Goal: Task Accomplishment & Management: Manage account settings

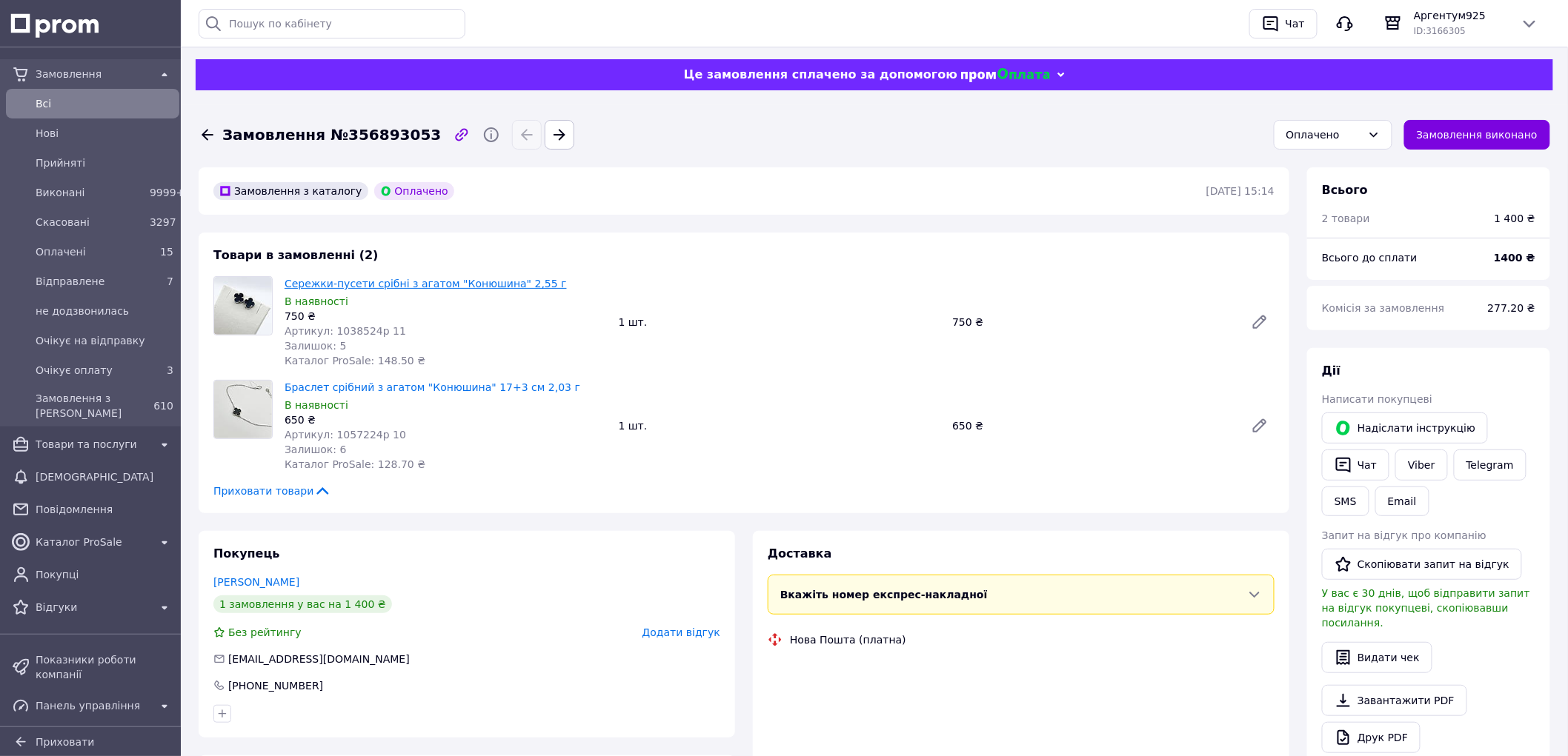
click at [395, 286] on link "Сережки-пусети срібні з агатом "Конюшина" 2,55 г" at bounding box center [426, 284] width 283 height 12
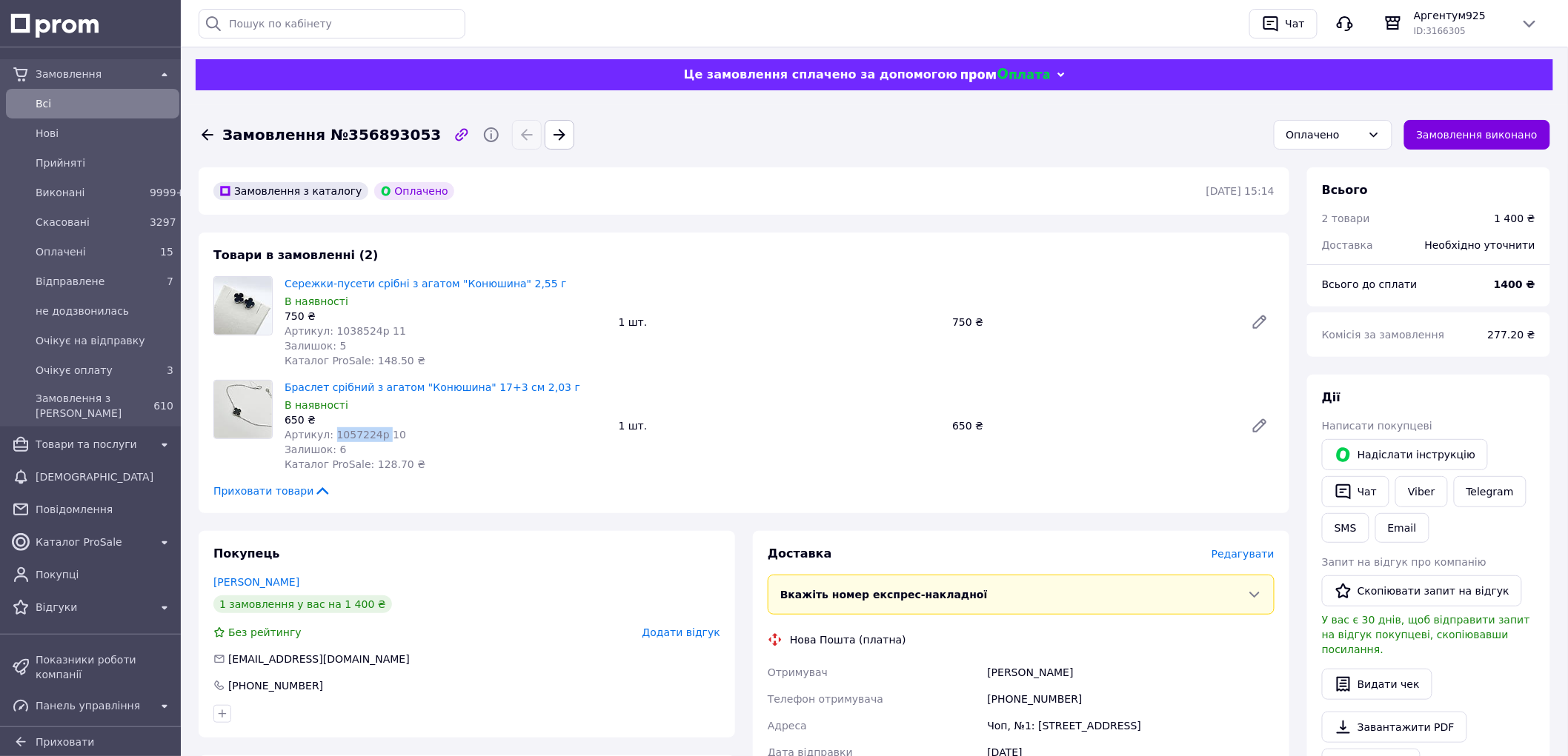
drag, startPoint x: 329, startPoint y: 436, endPoint x: 375, endPoint y: 431, distance: 46.3
click at [375, 431] on span "Артикул: 1057224р 10" at bounding box center [345, 435] width 122 height 12
copy span "1057224р"
click at [447, 389] on link "Браслет срібний з агатом "Конюшина" 17+3 см 2,03 г" at bounding box center [432, 388] width 296 height 12
click at [1347, 135] on div "Оплачено" at bounding box center [1324, 134] width 75 height 17
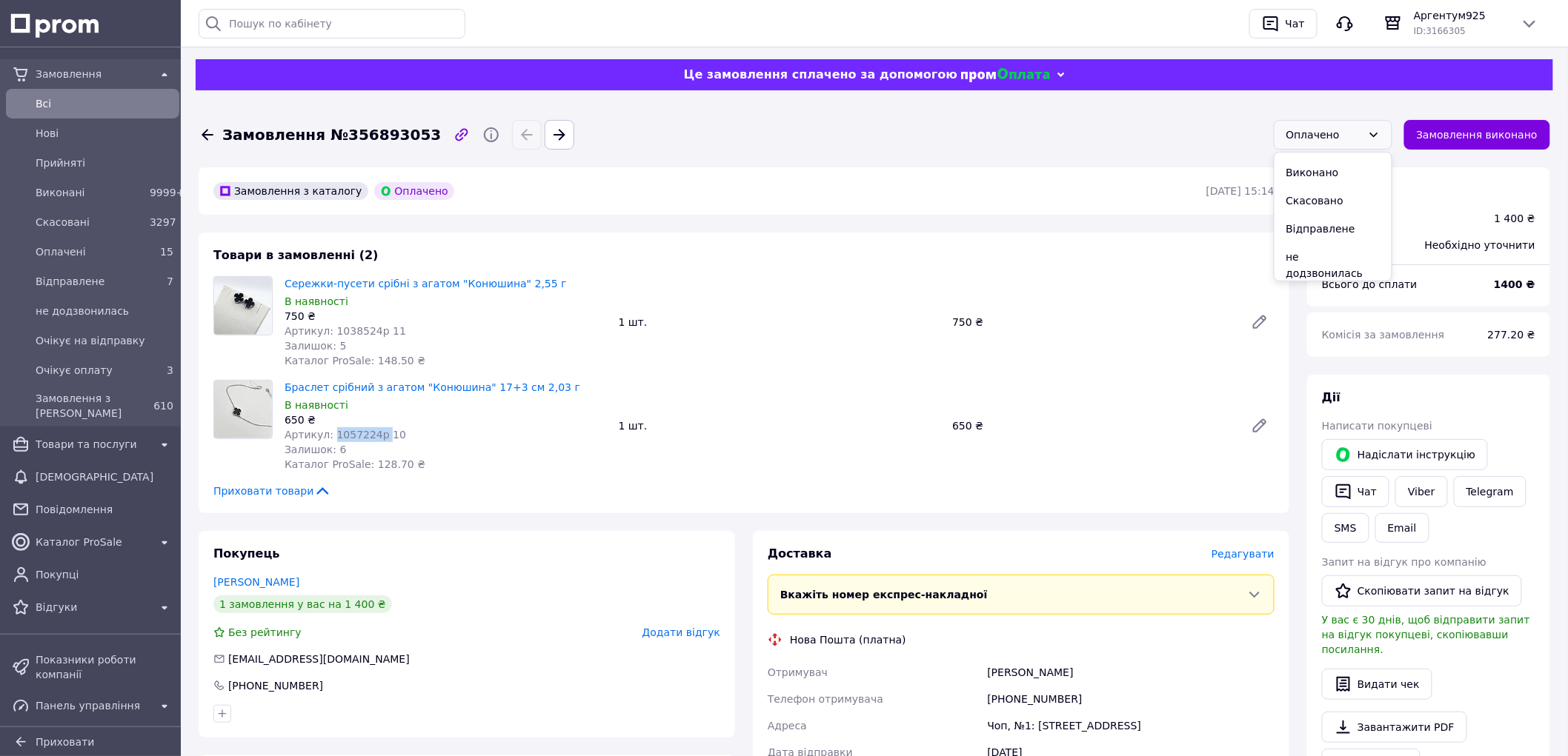
scroll to position [82, 0]
click at [1357, 236] on li "Очікує на відправку" at bounding box center [1333, 249] width 117 height 45
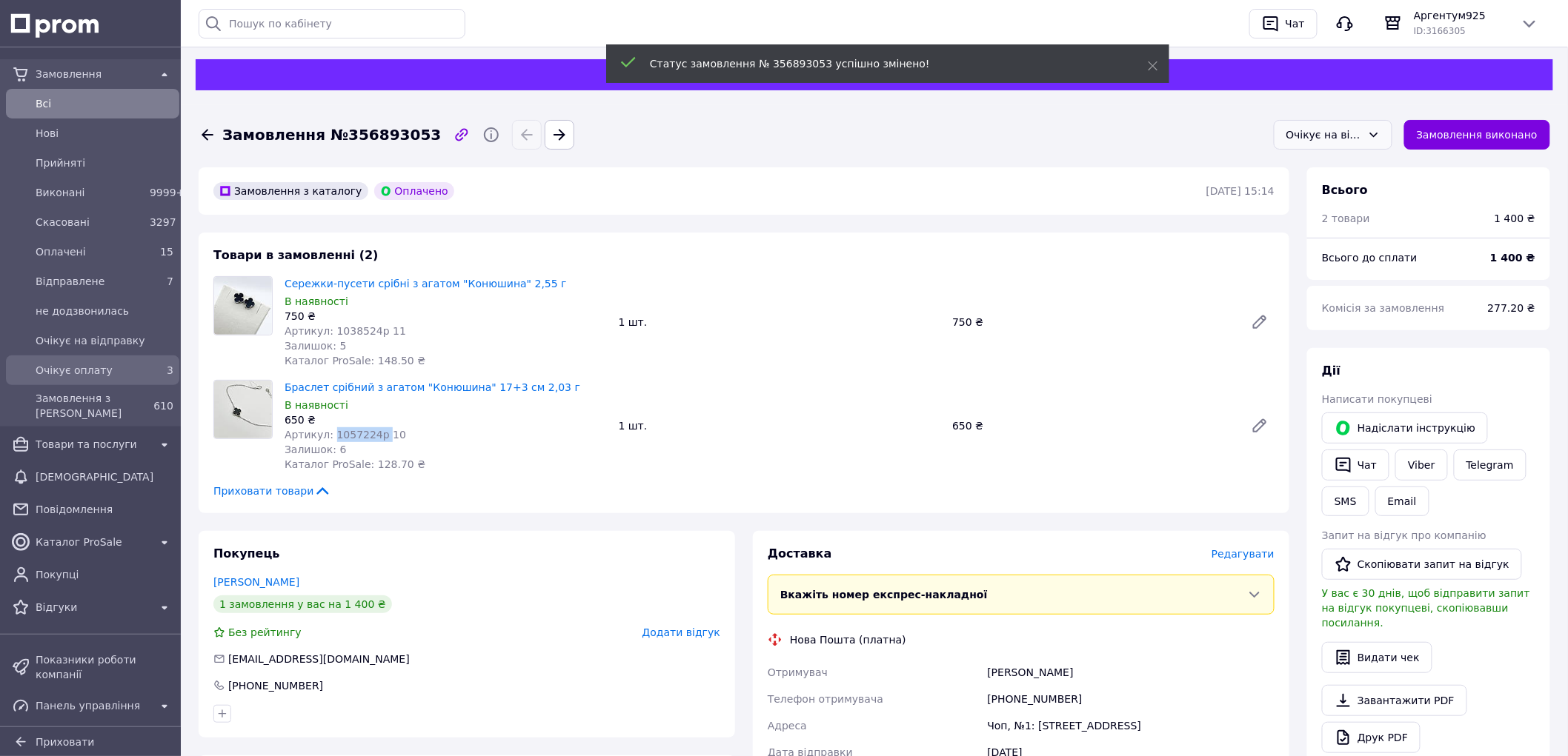
click at [110, 370] on span "Очікує оплату" at bounding box center [89, 370] width 108 height 15
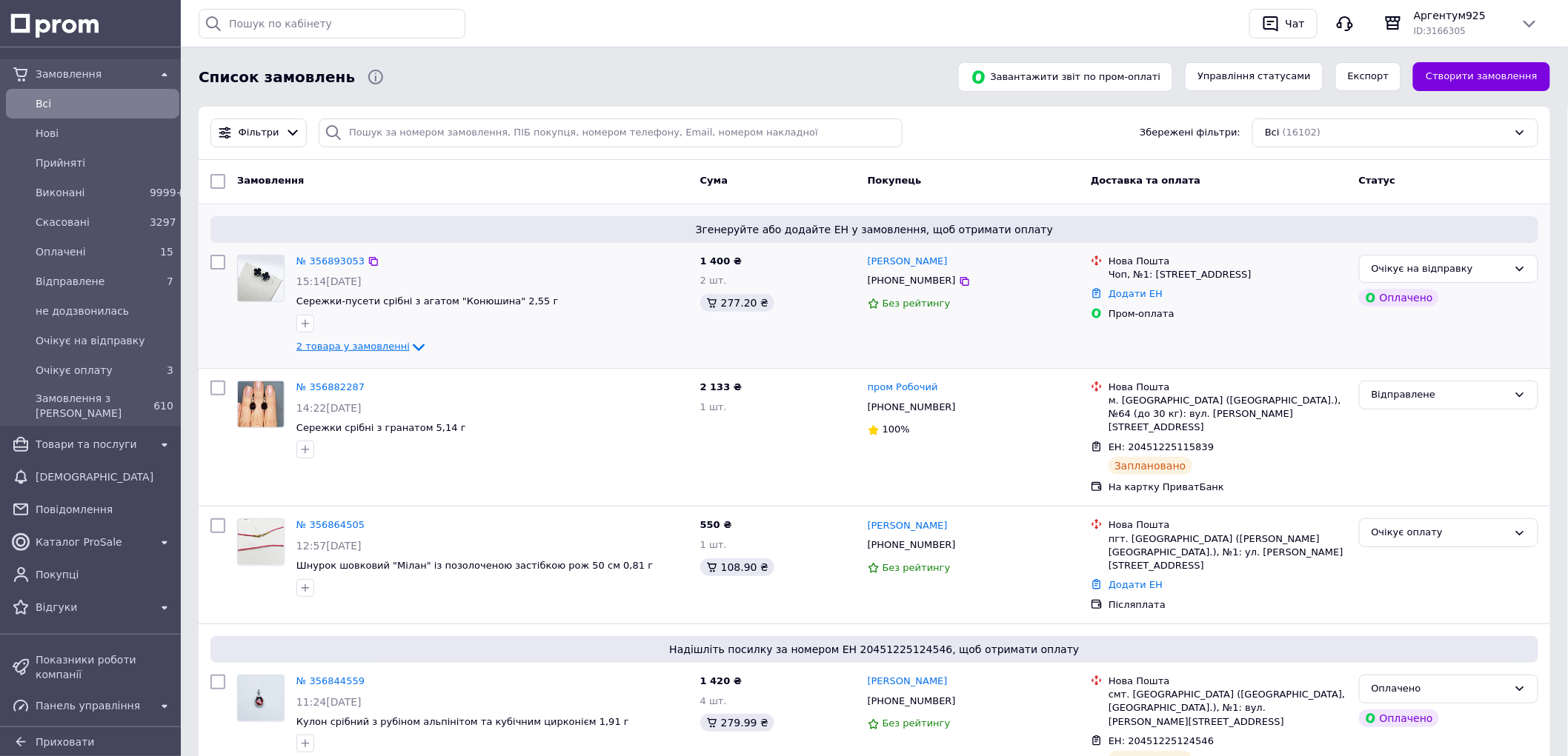
click at [370, 351] on span "2 товара у замовленні" at bounding box center [353, 346] width 113 height 11
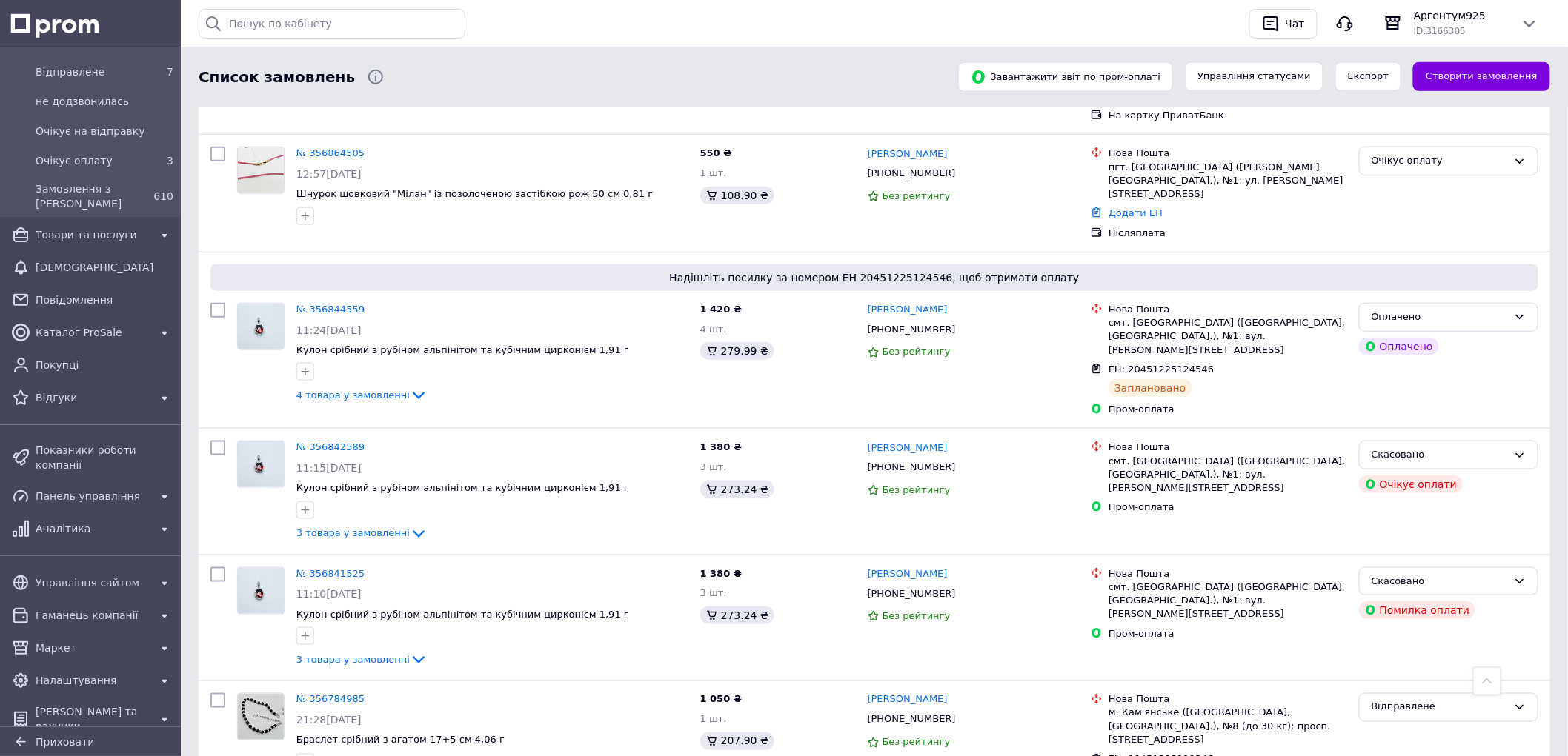
scroll to position [411, 0]
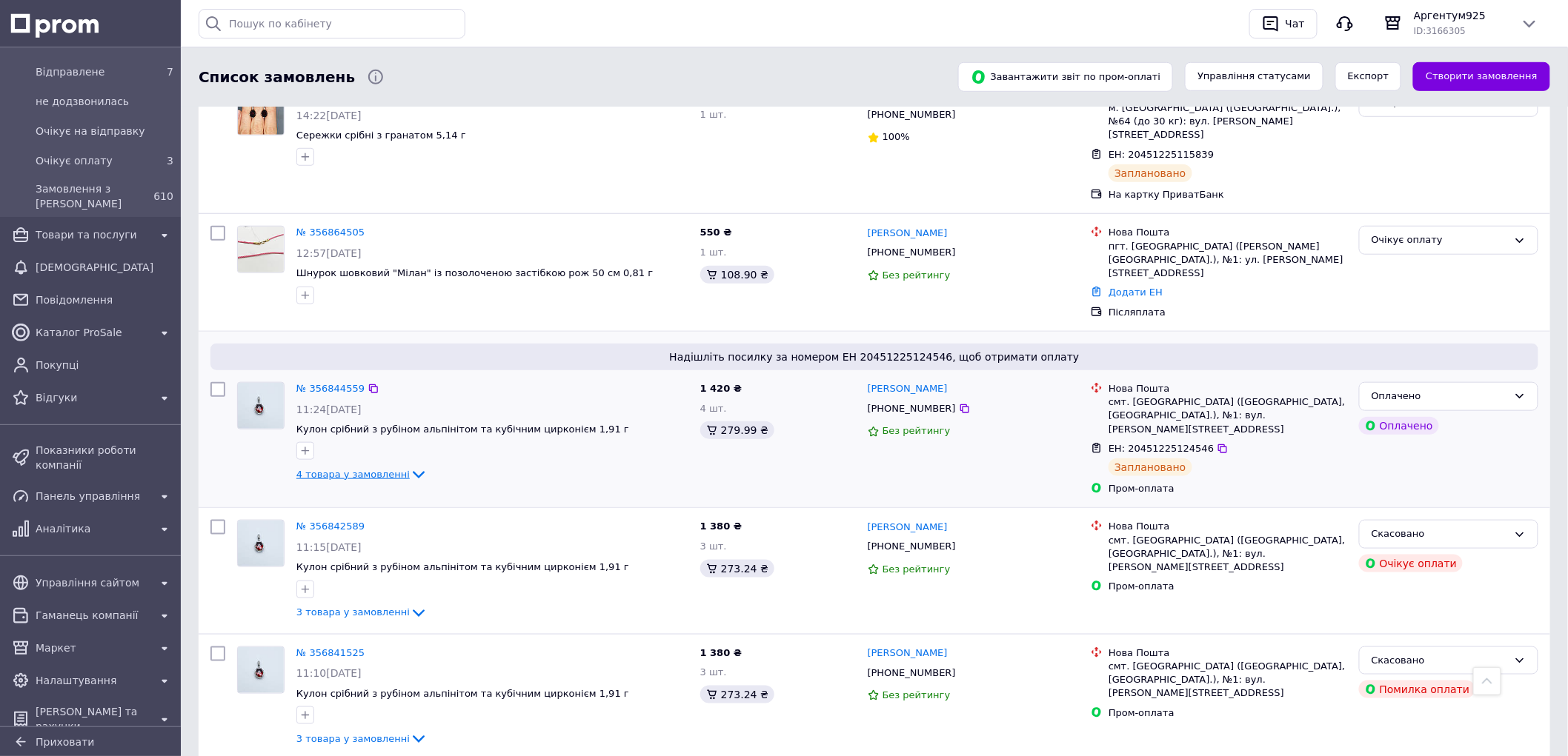
click at [387, 469] on span "4 товара у замовленні" at bounding box center [353, 474] width 113 height 11
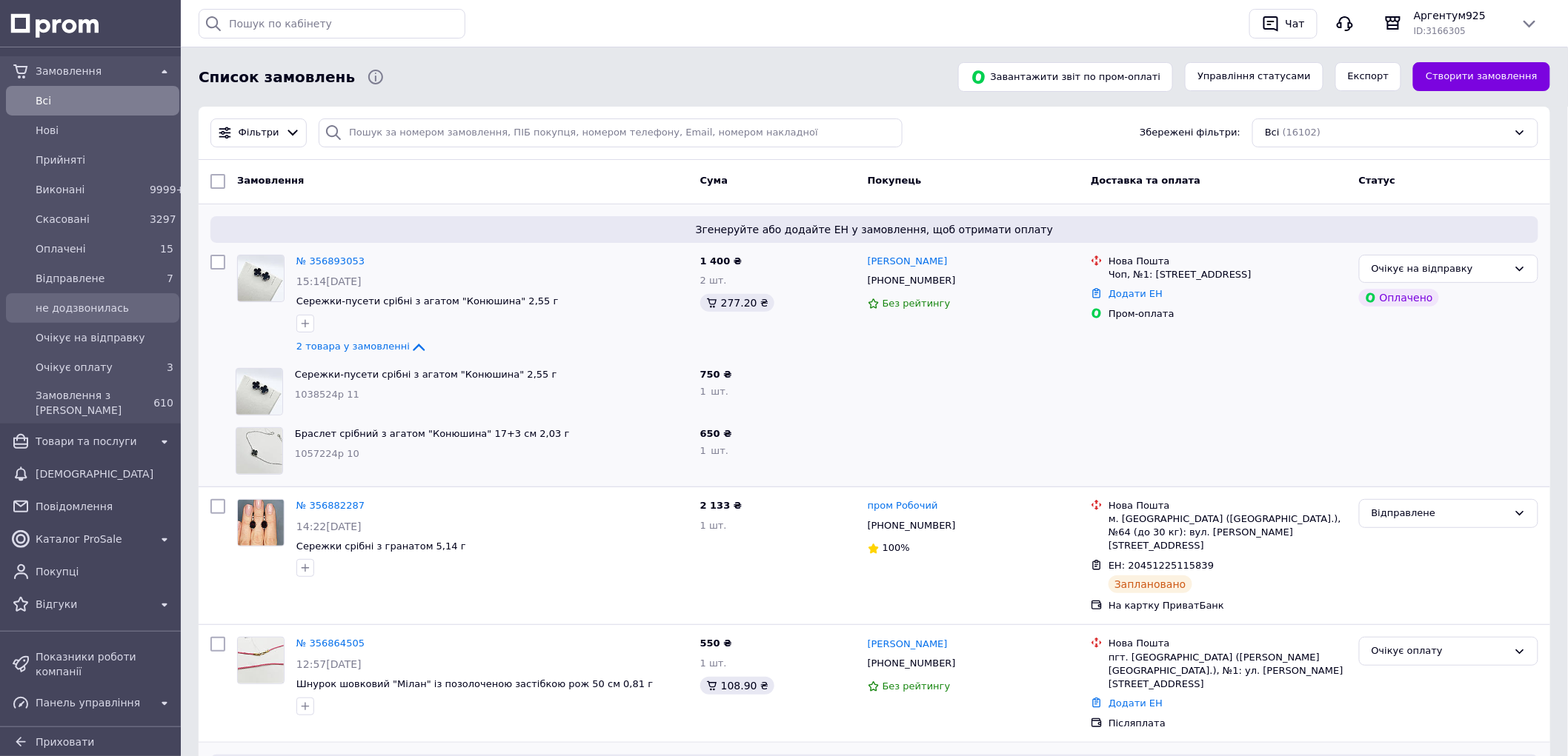
scroll to position [0, 0]
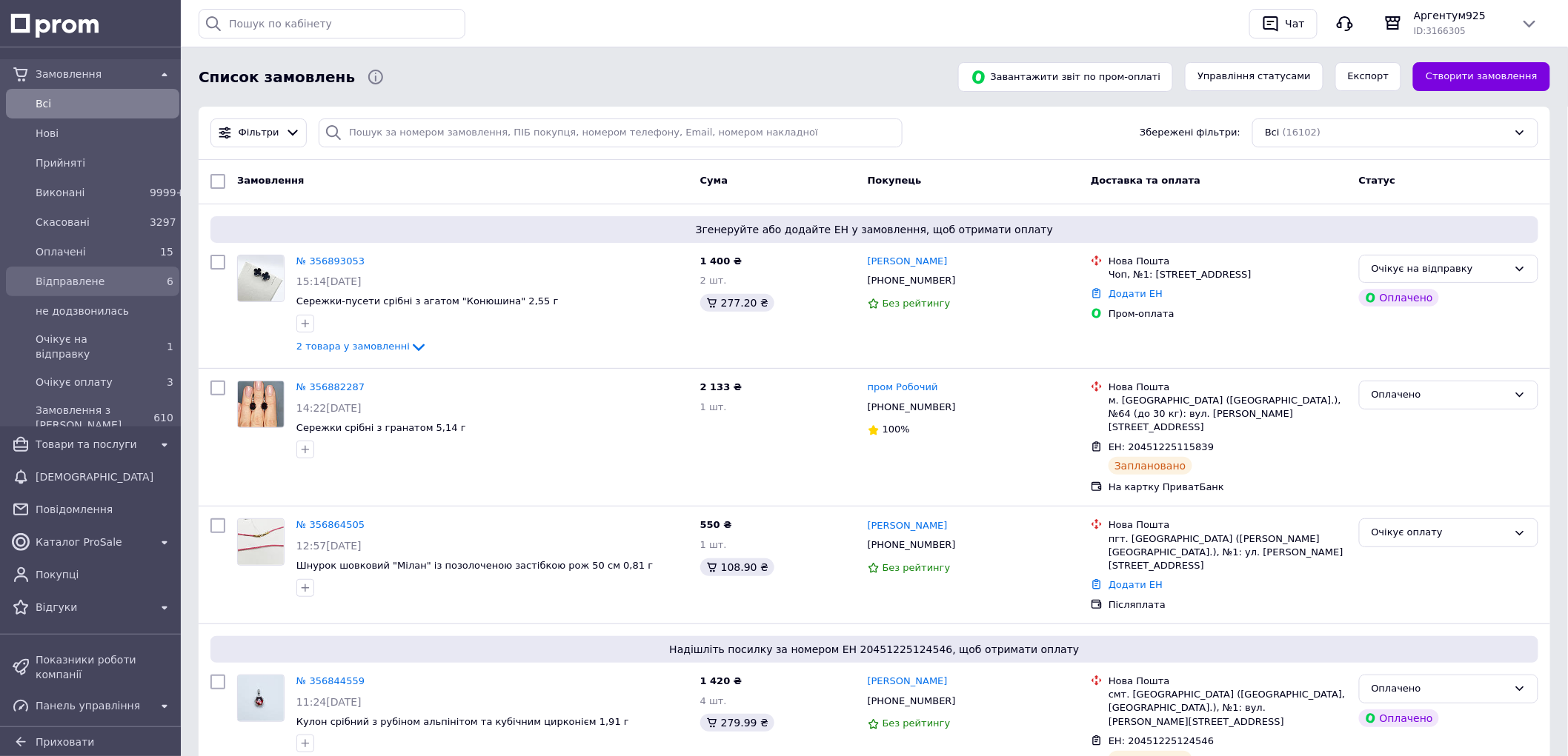
click at [129, 277] on span "Відправлене" at bounding box center [89, 282] width 108 height 15
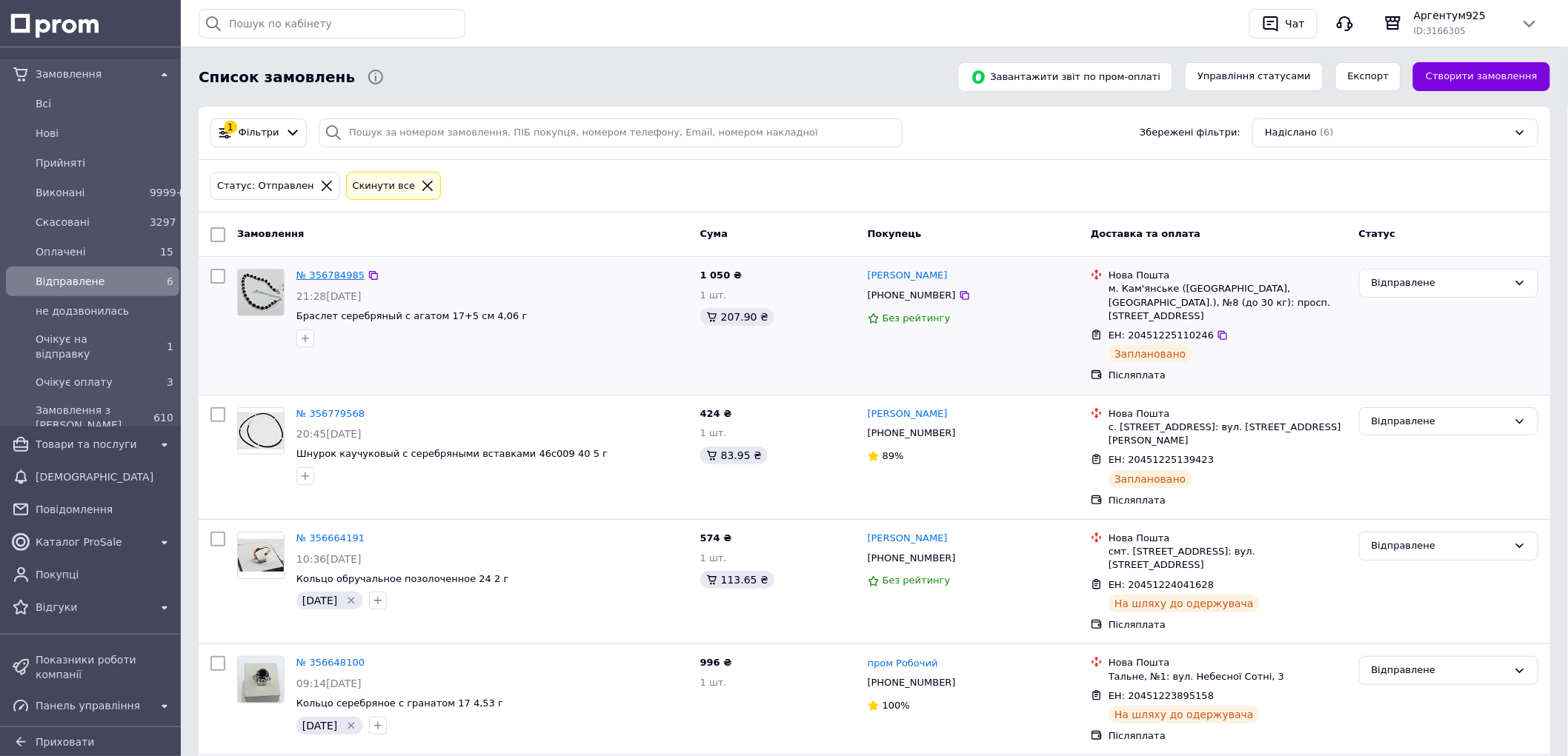
click at [335, 275] on link "№ 356784985" at bounding box center [331, 275] width 68 height 11
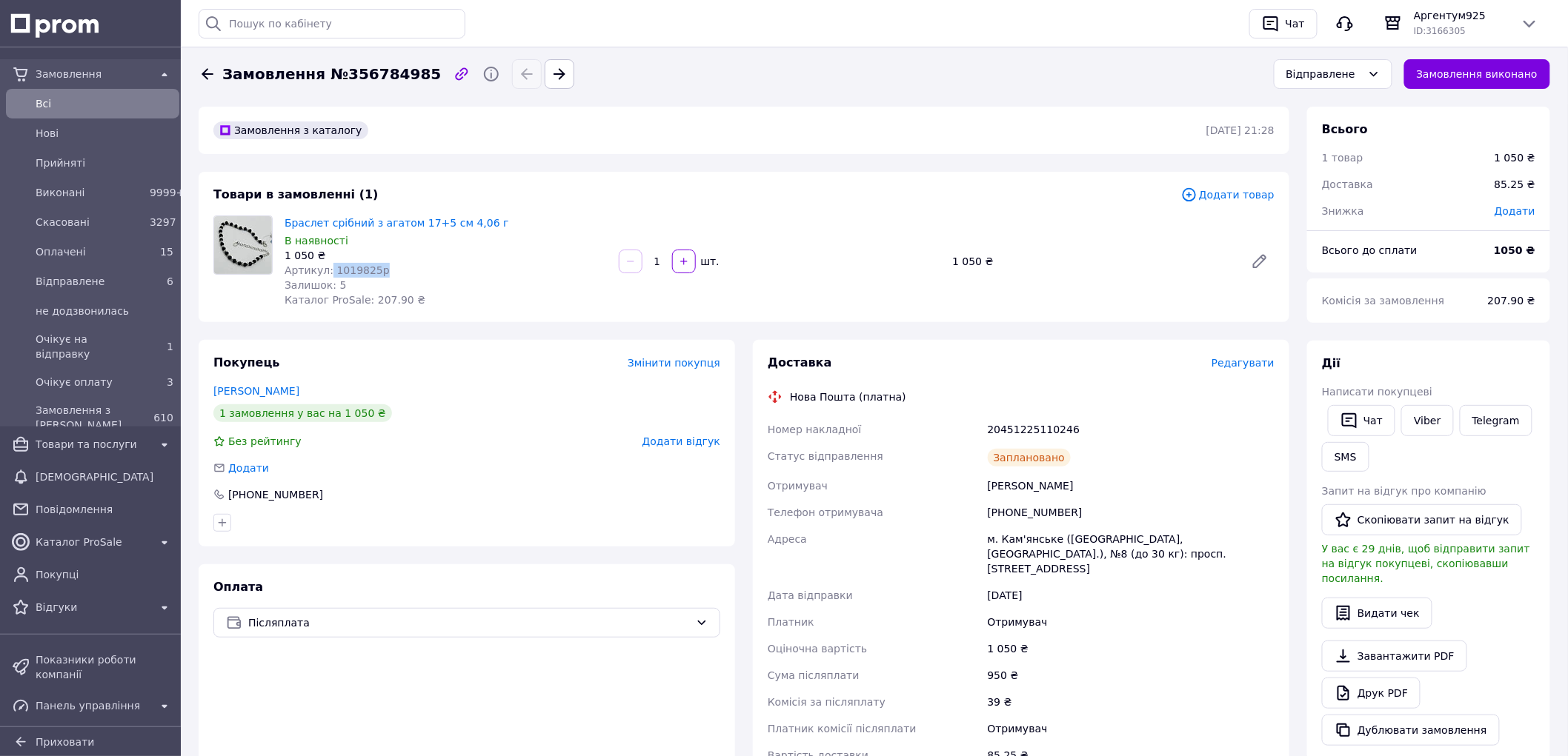
drag, startPoint x: 326, startPoint y: 270, endPoint x: 475, endPoint y: 269, distance: 149.0
click at [475, 269] on div "Артикул: 1019825р" at bounding box center [445, 270] width 322 height 15
copy span "1019825р"
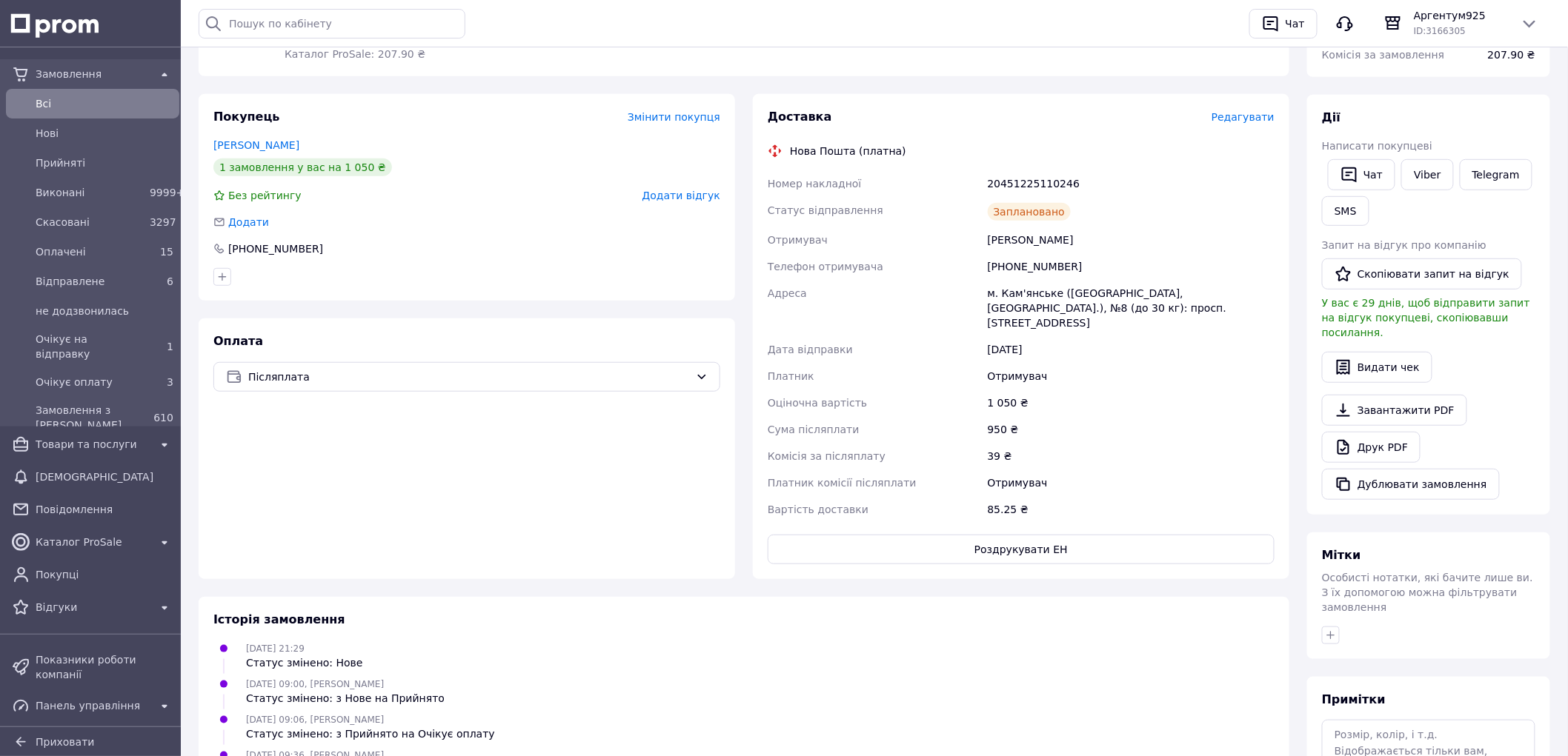
scroll to position [246, 0]
click at [1331, 629] on icon "button" at bounding box center [1331, 635] width 12 height 12
click at [1377, 660] on input "text" at bounding box center [1414, 674] width 167 height 30
type input "12,08,25"
click at [1396, 698] on span "Створити мітку 12,08,25" at bounding box center [1411, 704] width 125 height 12
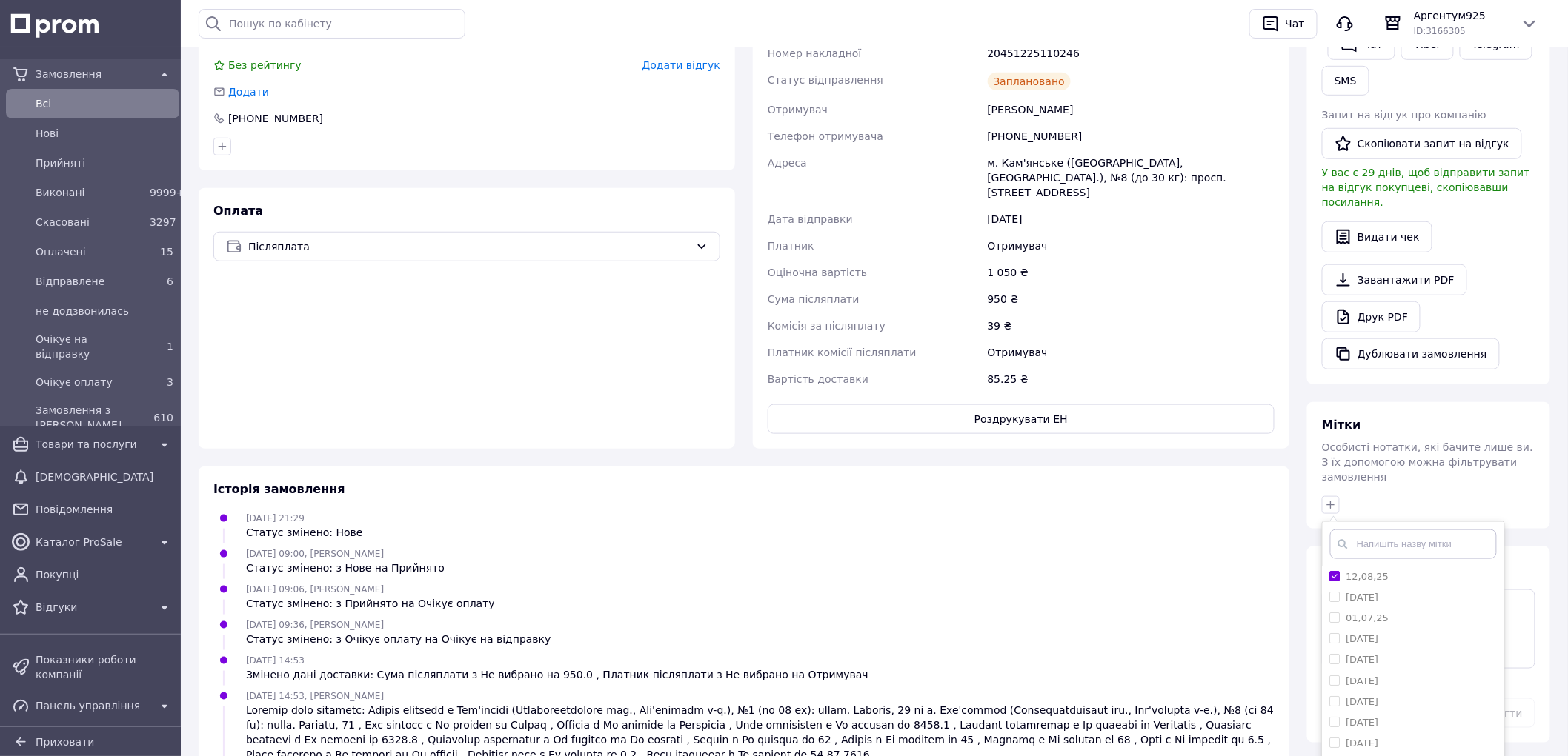
scroll to position [494, 0]
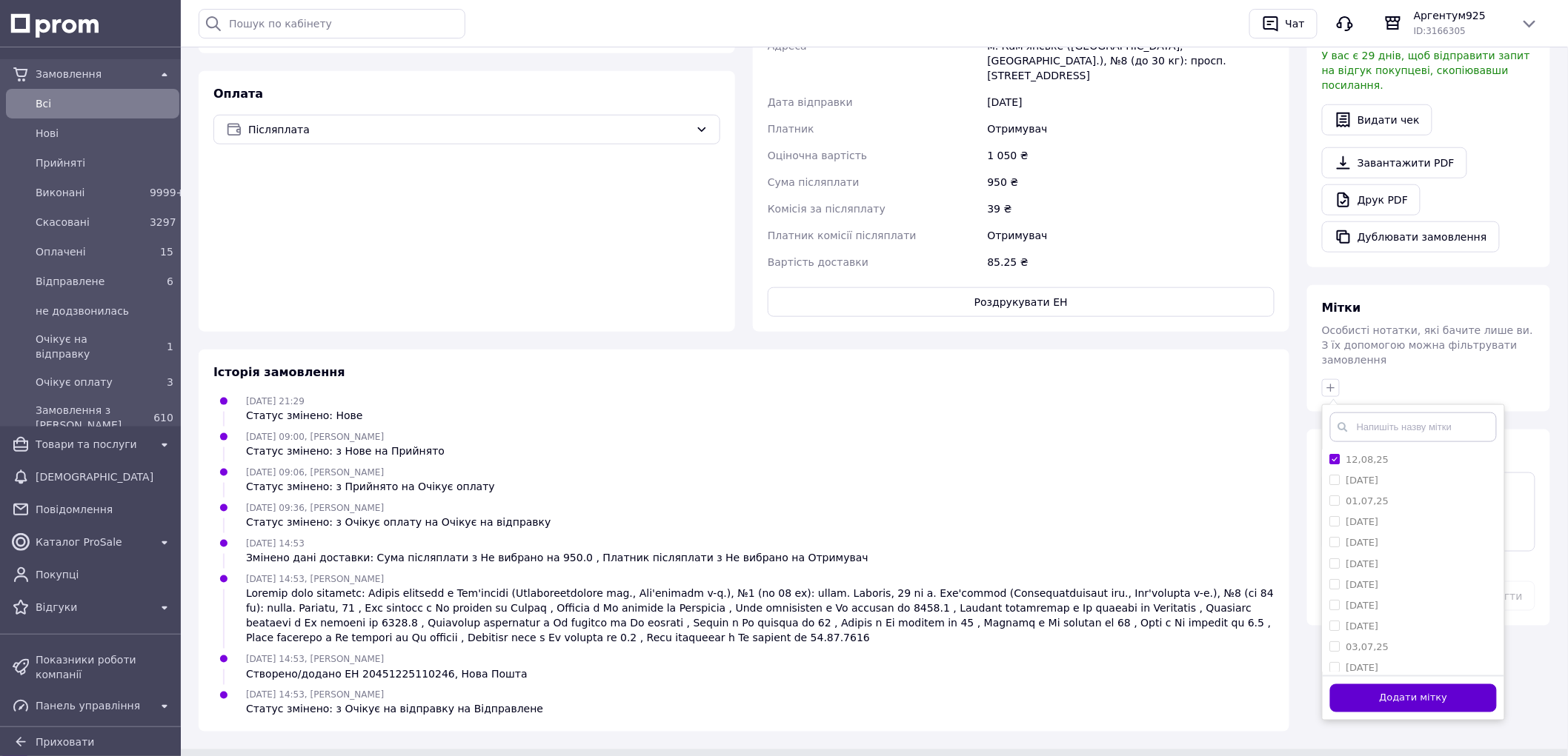
click at [1462, 684] on button "Додати мітку" at bounding box center [1414, 698] width 167 height 29
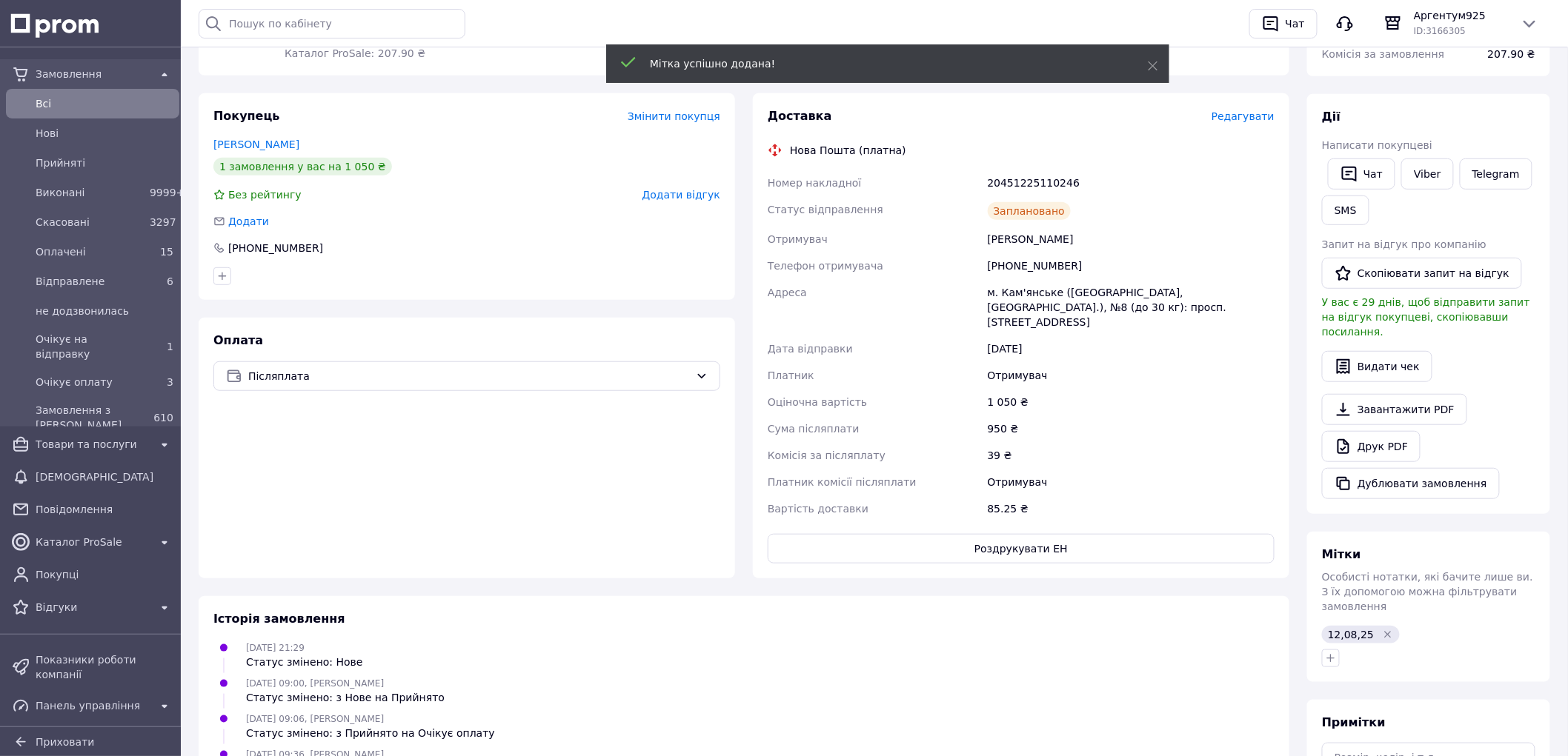
scroll to position [0, 0]
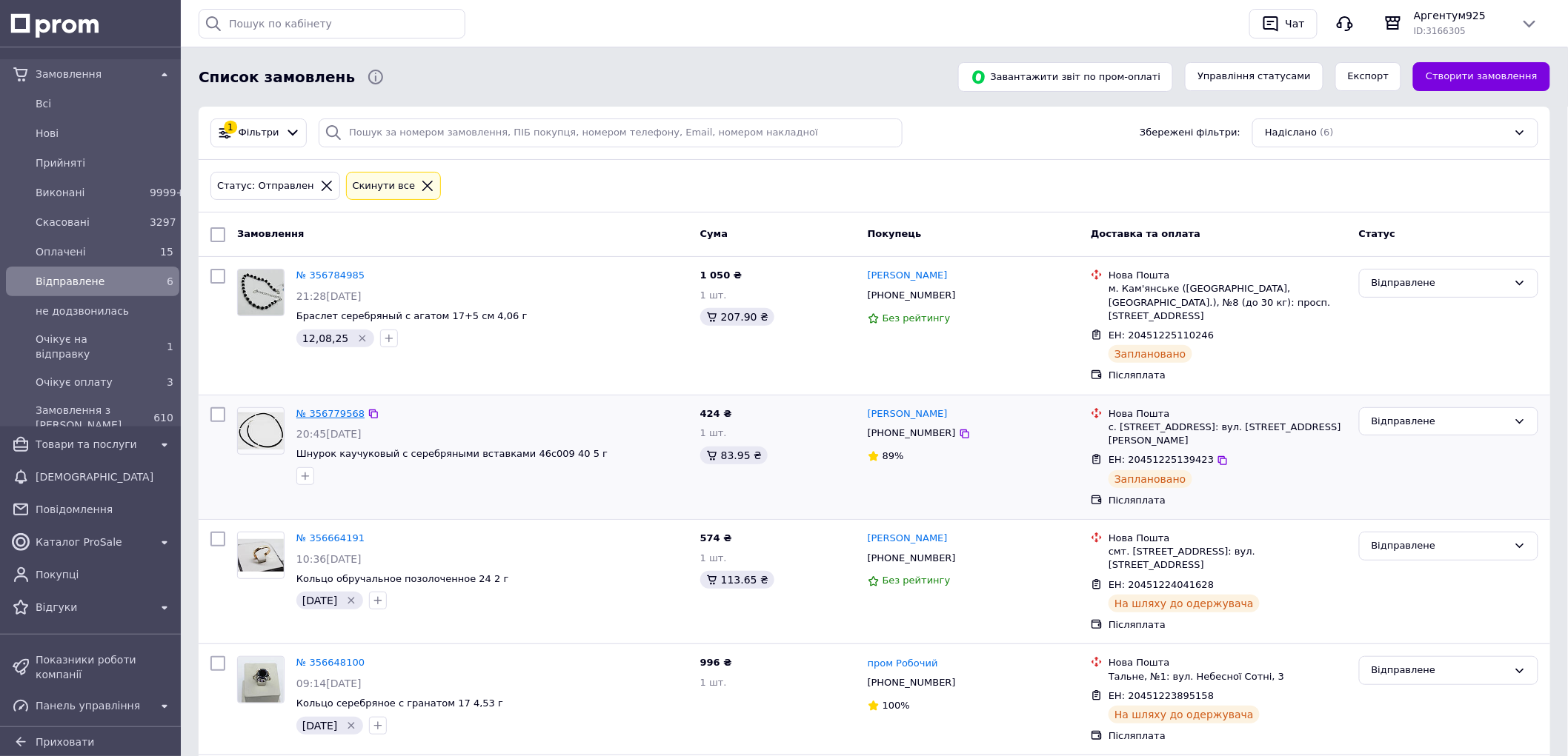
click at [326, 408] on link "№ 356779568" at bounding box center [331, 413] width 68 height 11
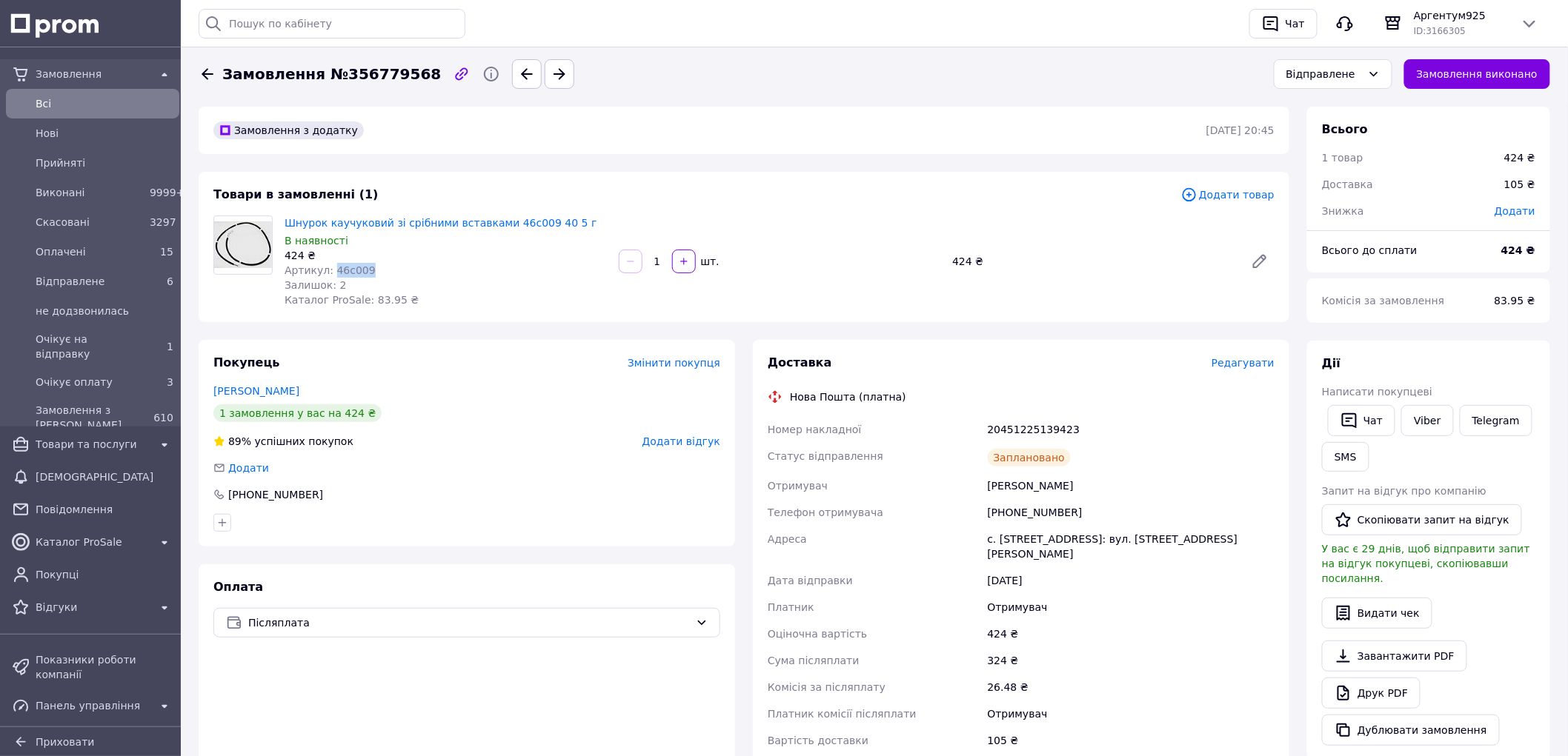
drag, startPoint x: 328, startPoint y: 267, endPoint x: 389, endPoint y: 264, distance: 61.1
click at [388, 264] on div "Артикул: 46с009" at bounding box center [445, 270] width 322 height 15
copy span "46с009"
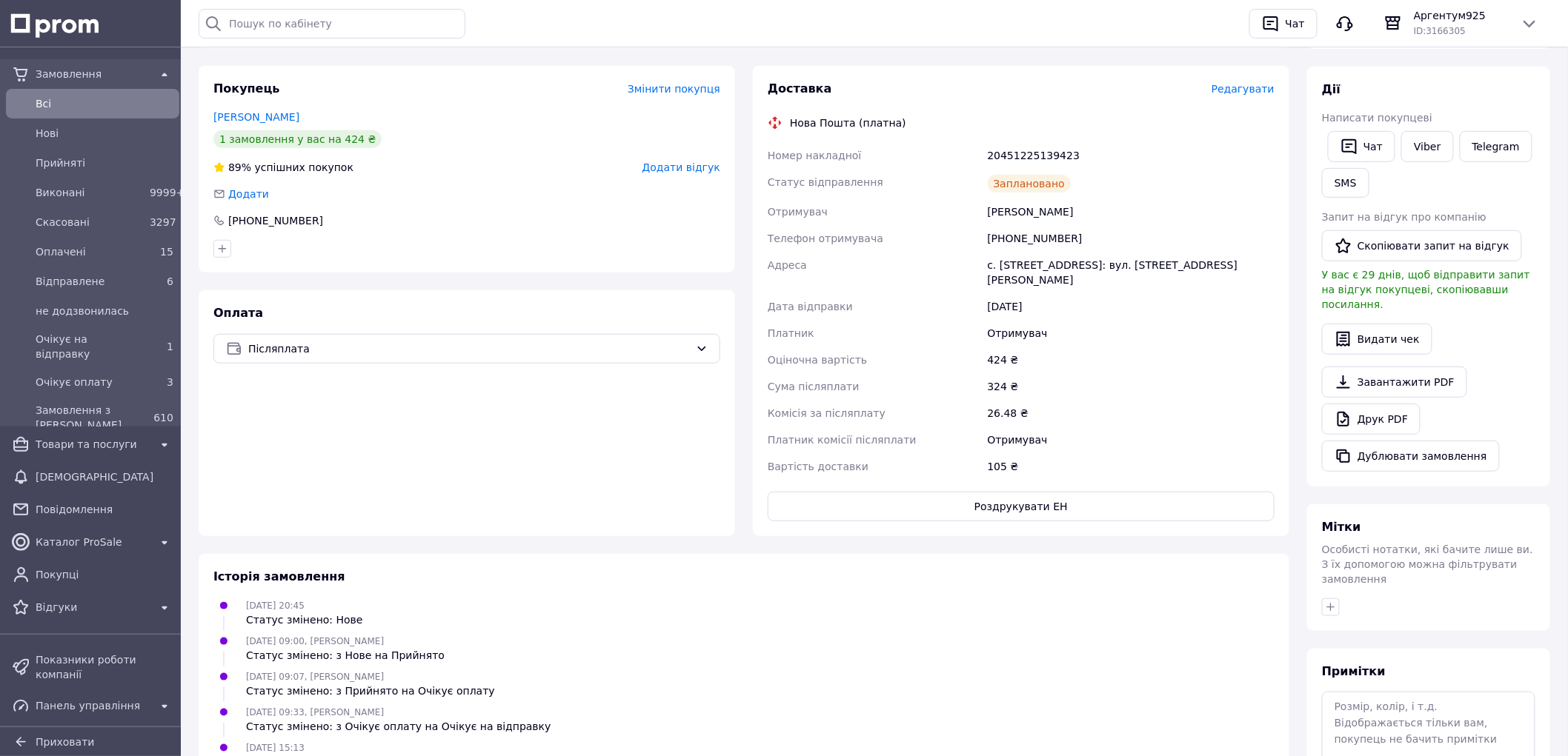
scroll to position [411, 0]
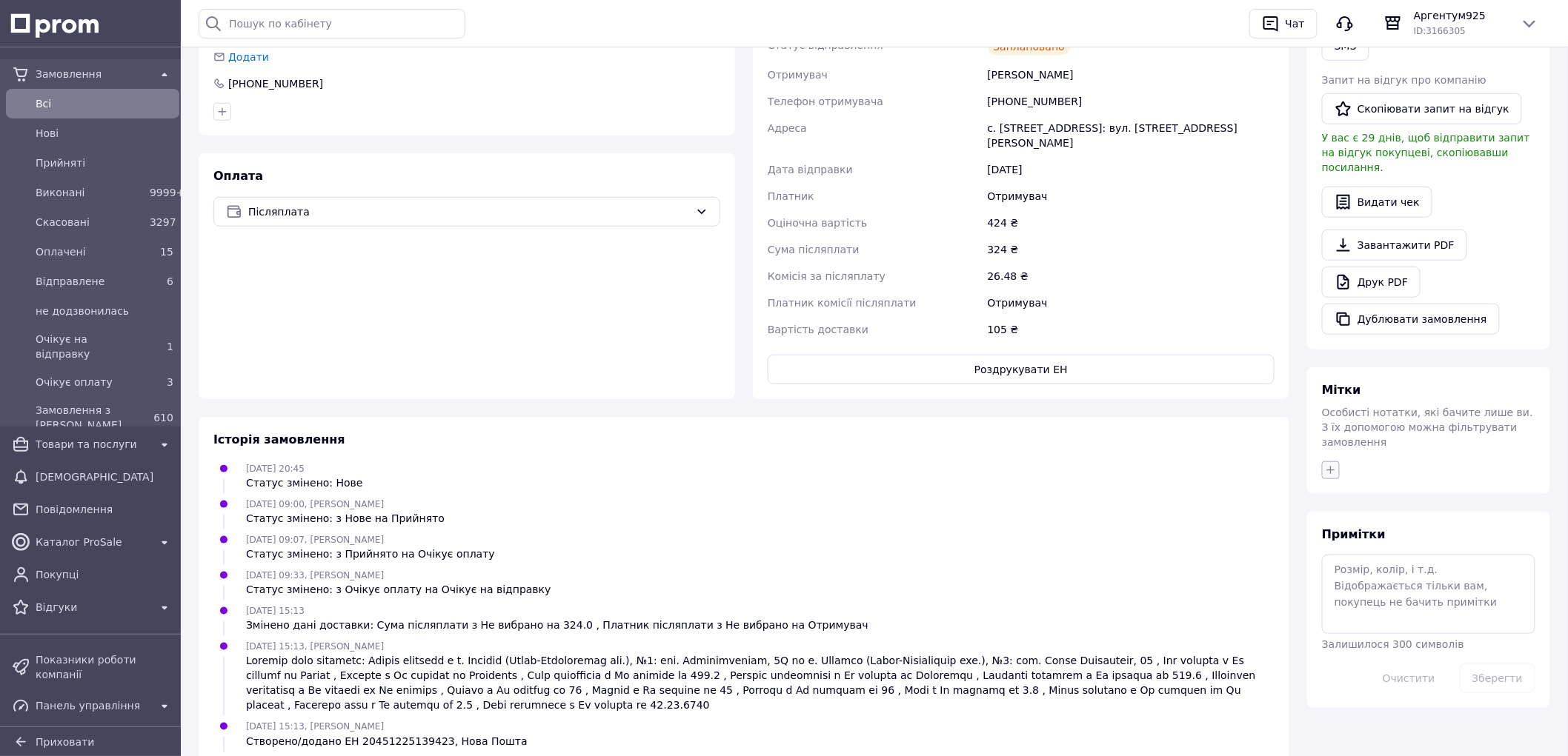
click at [1331, 466] on icon "button" at bounding box center [1331, 469] width 8 height 8
click at [1382, 495] on input "text" at bounding box center [1414, 510] width 167 height 30
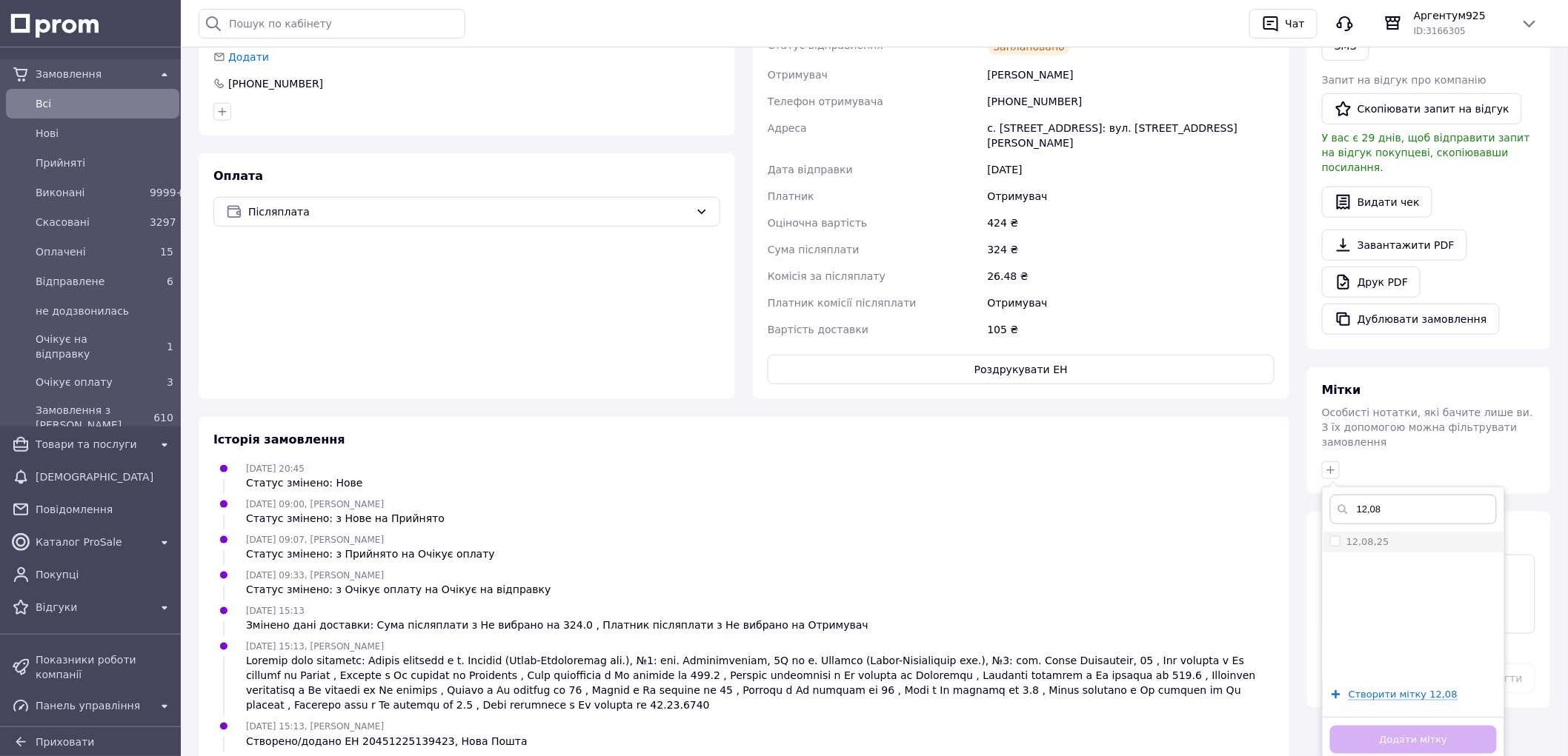
type input "12,08"
click at [1395, 536] on div "12,08,25" at bounding box center [1414, 542] width 167 height 13
checkbox input "true"
click at [1402, 726] on button "Додати мітку" at bounding box center [1414, 740] width 167 height 29
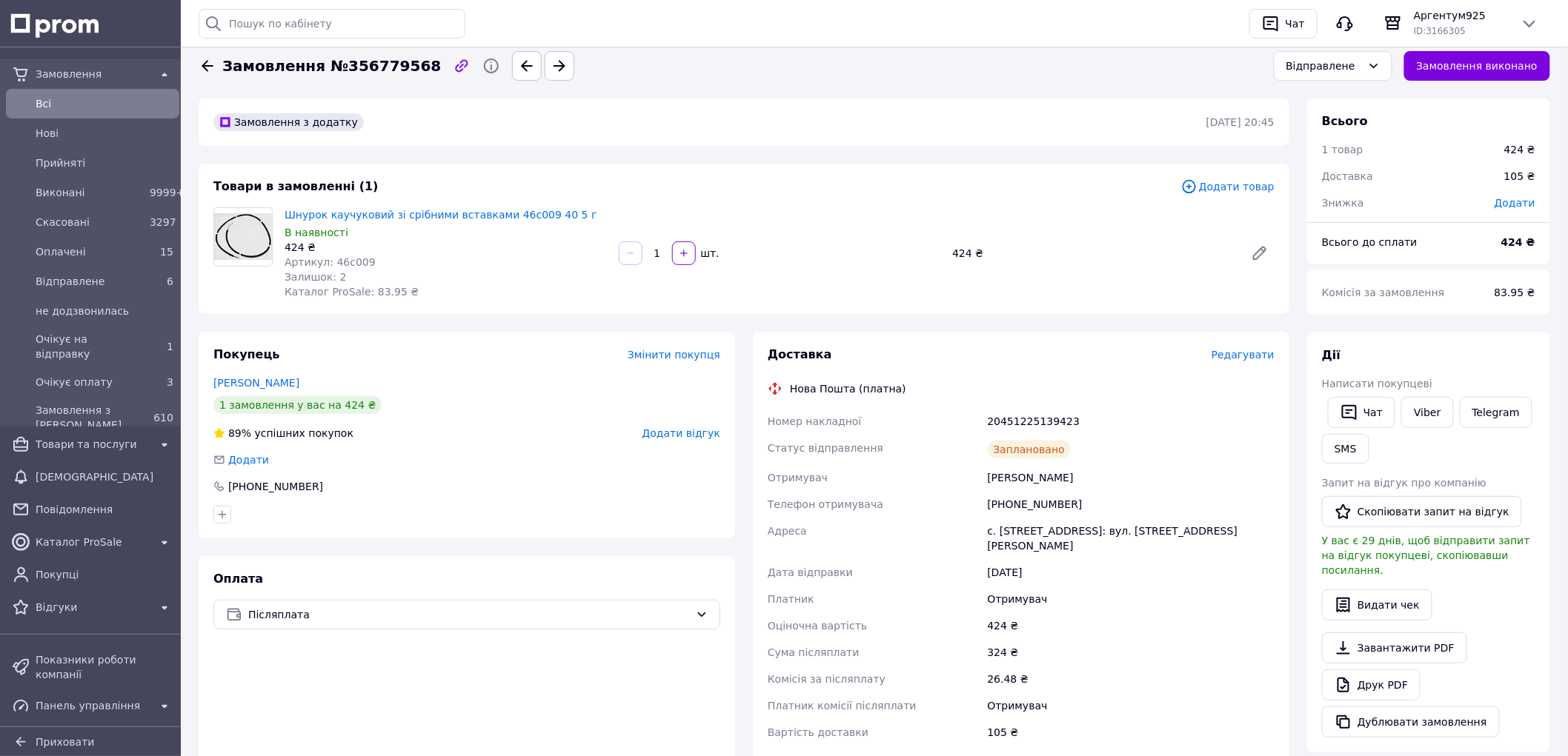
scroll to position [0, 0]
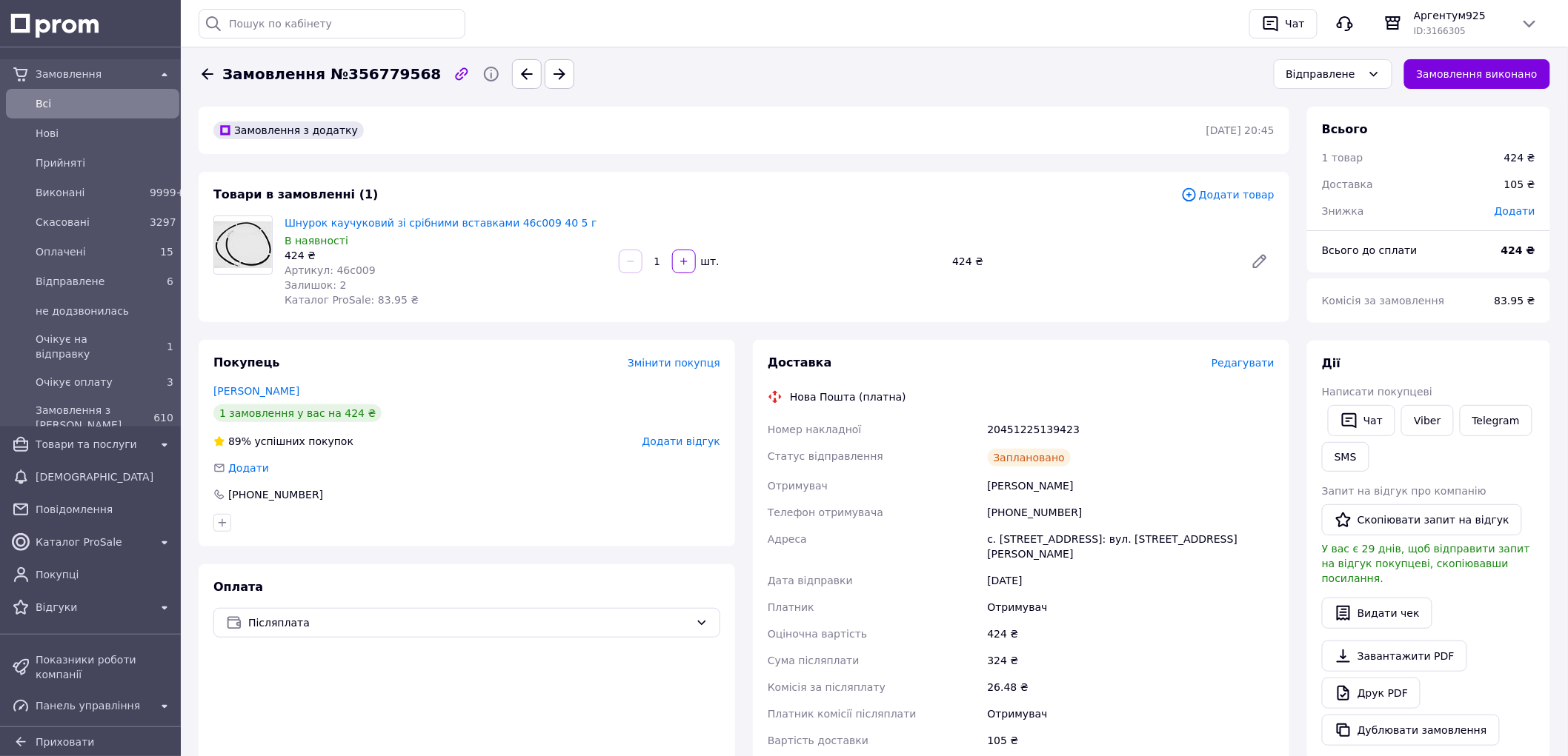
click at [84, 92] on div "Всi" at bounding box center [92, 103] width 168 height 24
